Goal: Communication & Community: Answer question/provide support

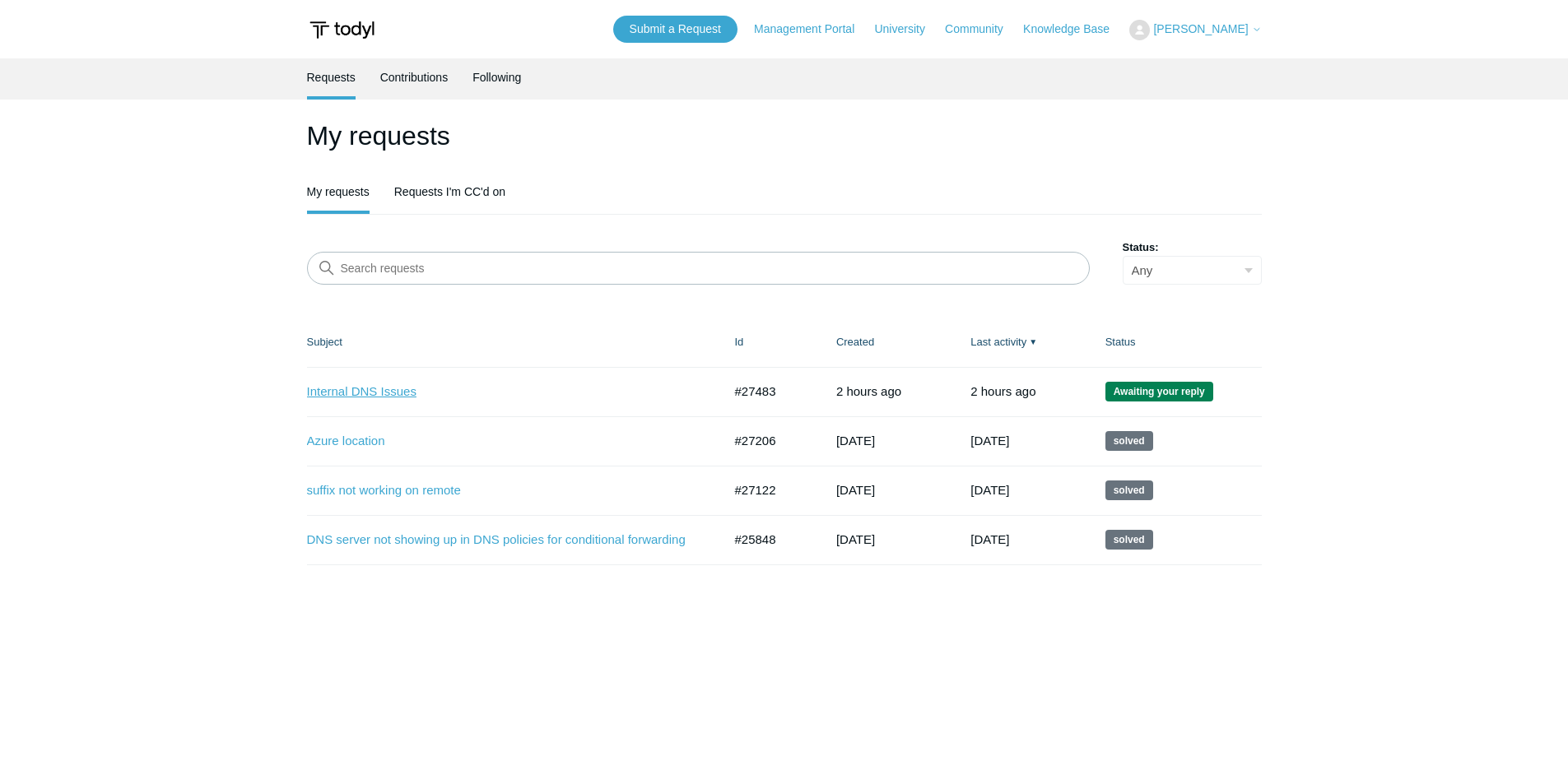
click at [395, 394] on link "Internal DNS Issues" at bounding box center [502, 392] width 391 height 19
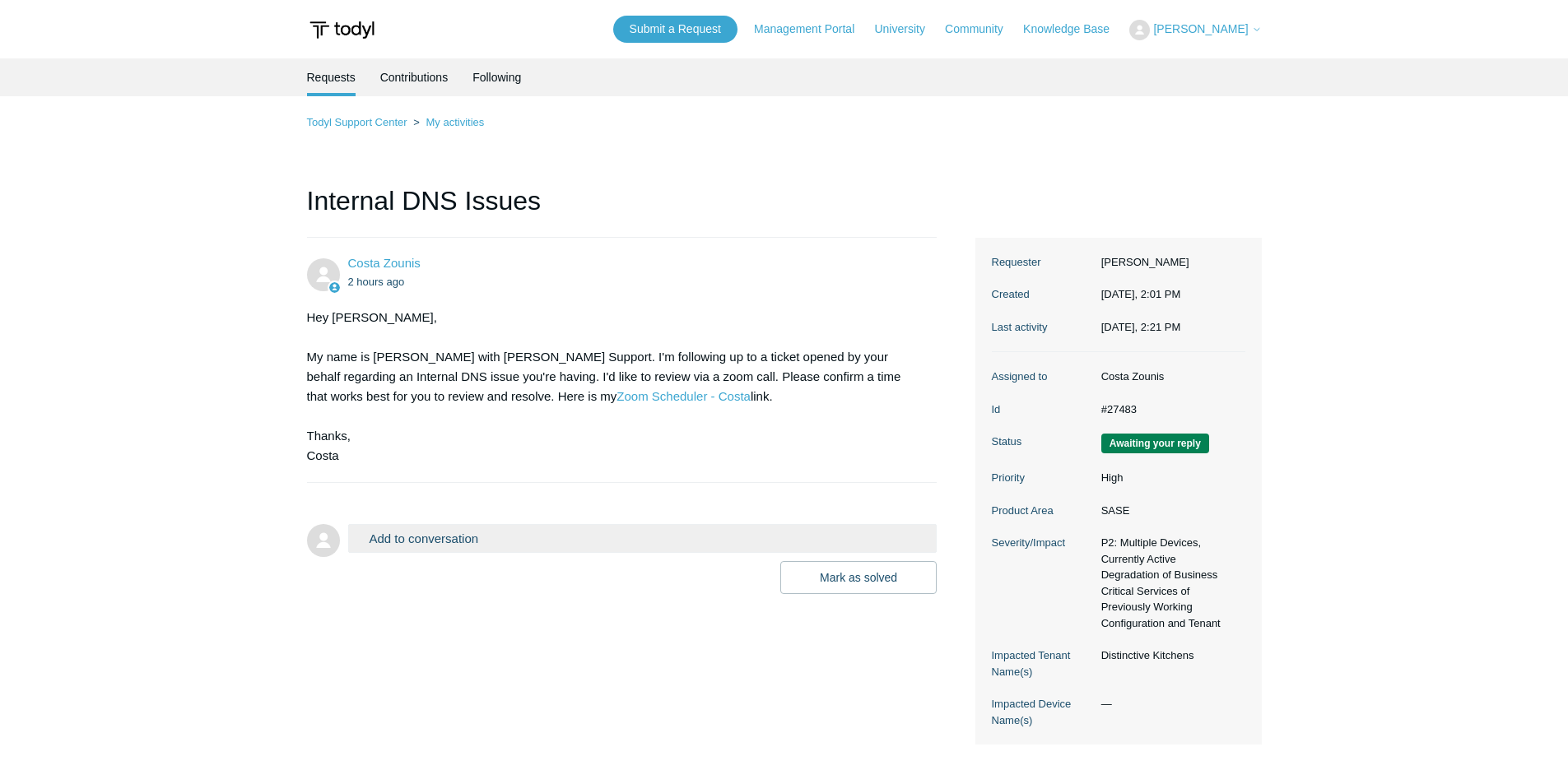
scroll to position [95, 0]
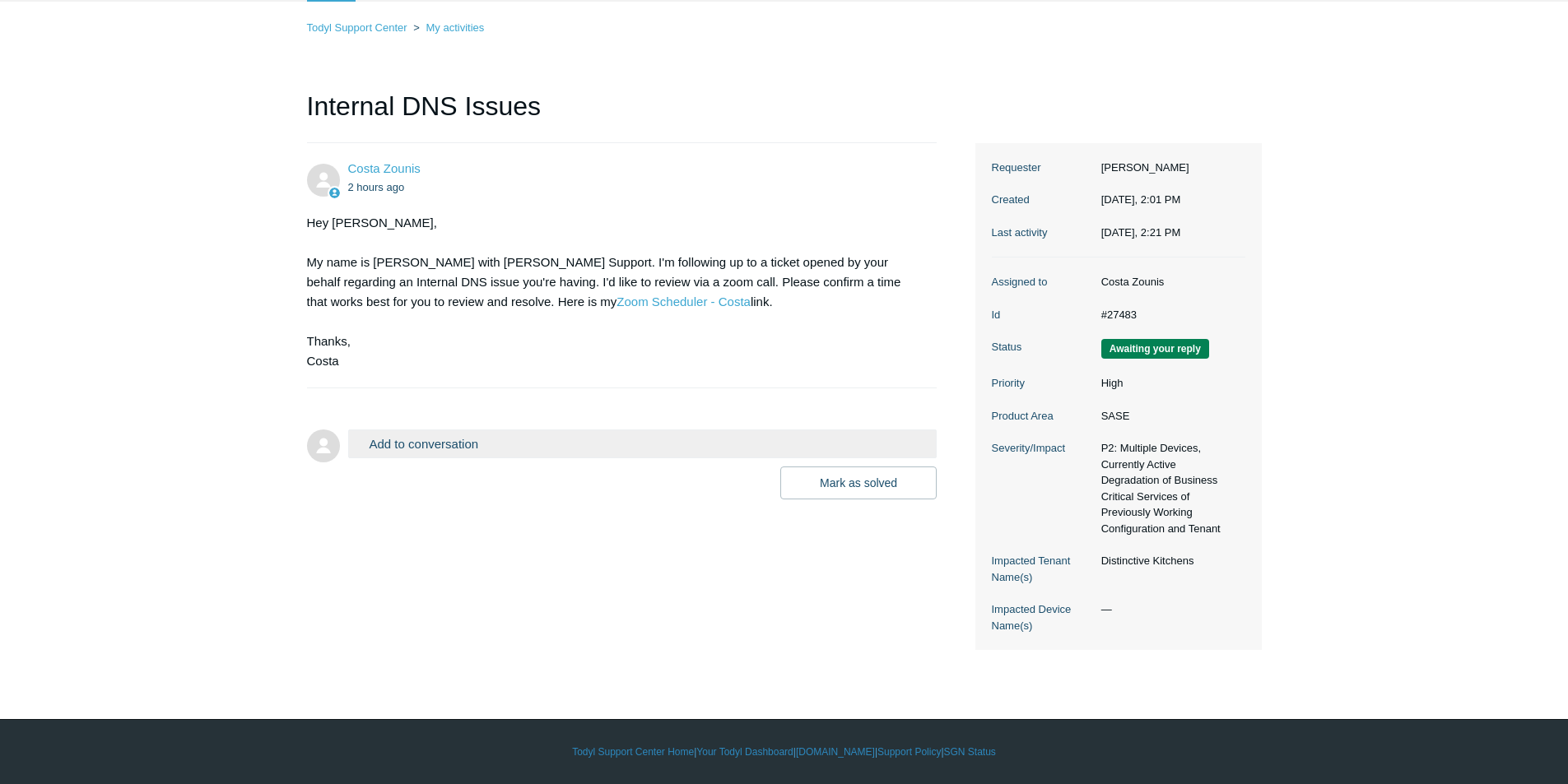
click at [445, 435] on button "Add to conversation" at bounding box center [642, 443] width 589 height 28
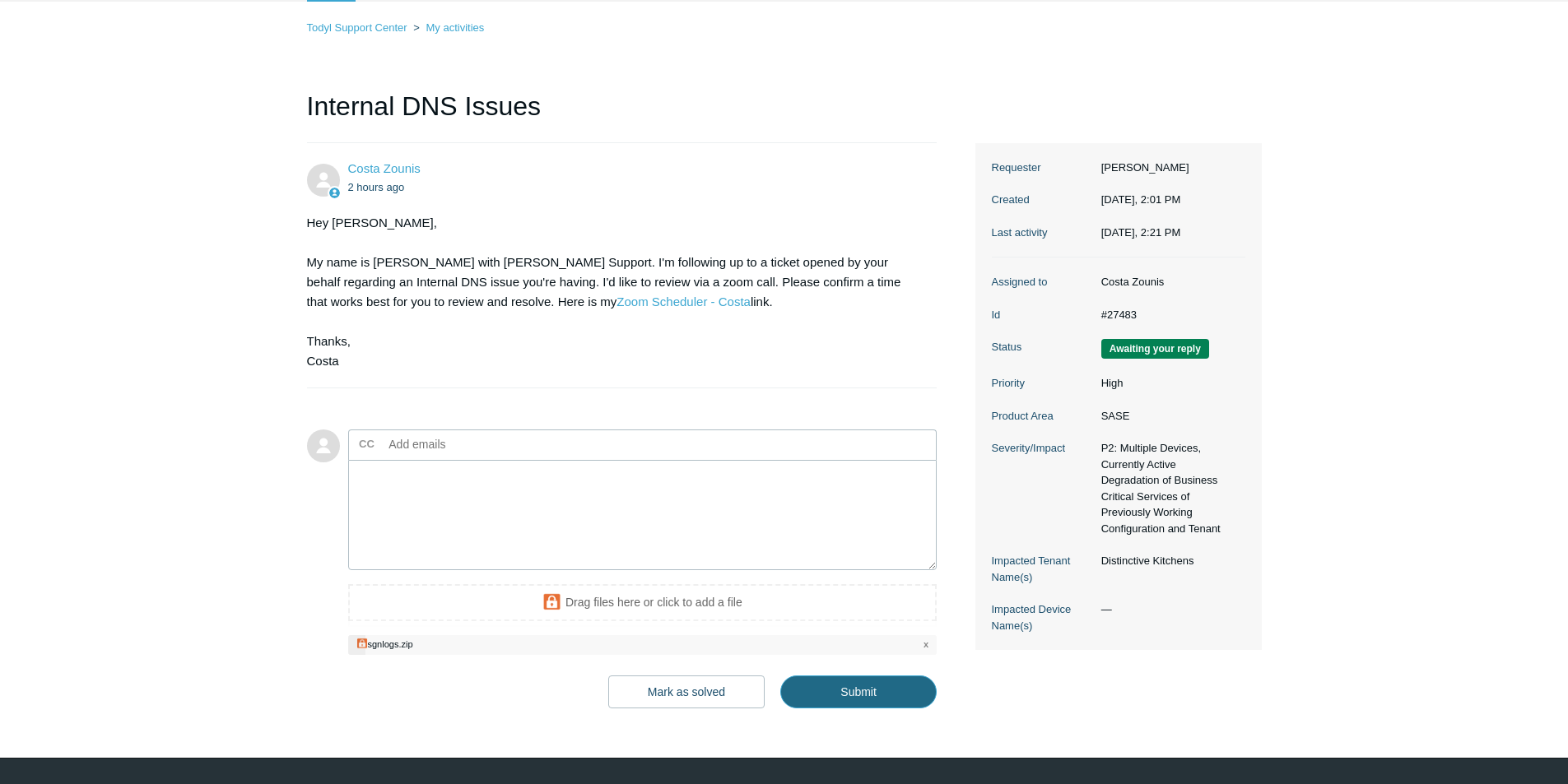
click at [817, 688] on input "Submit" at bounding box center [859, 692] width 156 height 33
click at [887, 697] on input "Submit" at bounding box center [859, 692] width 156 height 33
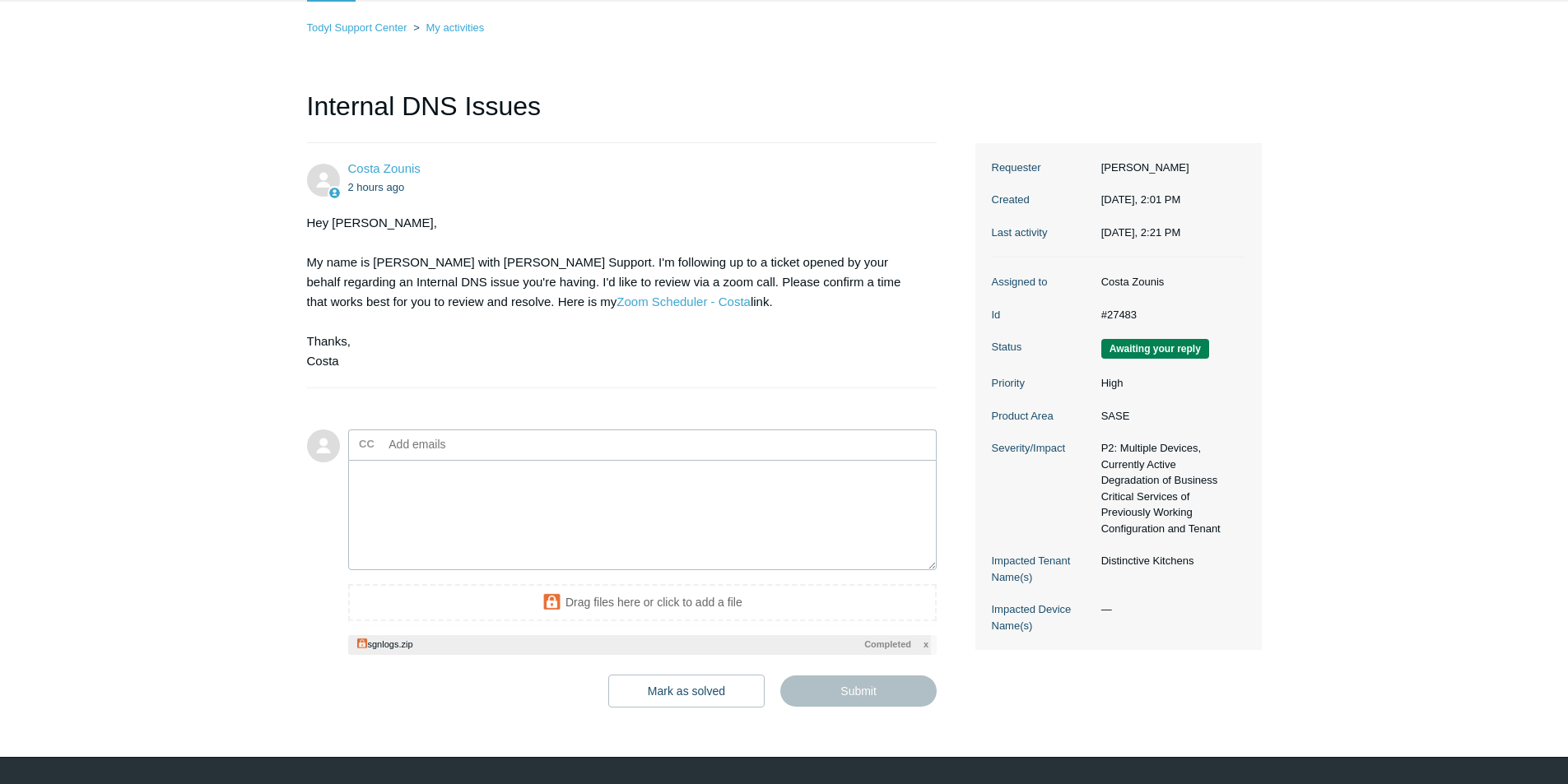
type textarea "This ticket includes a secure attachment. Use this link to access the attached …"
